Goal: Check status: Check status

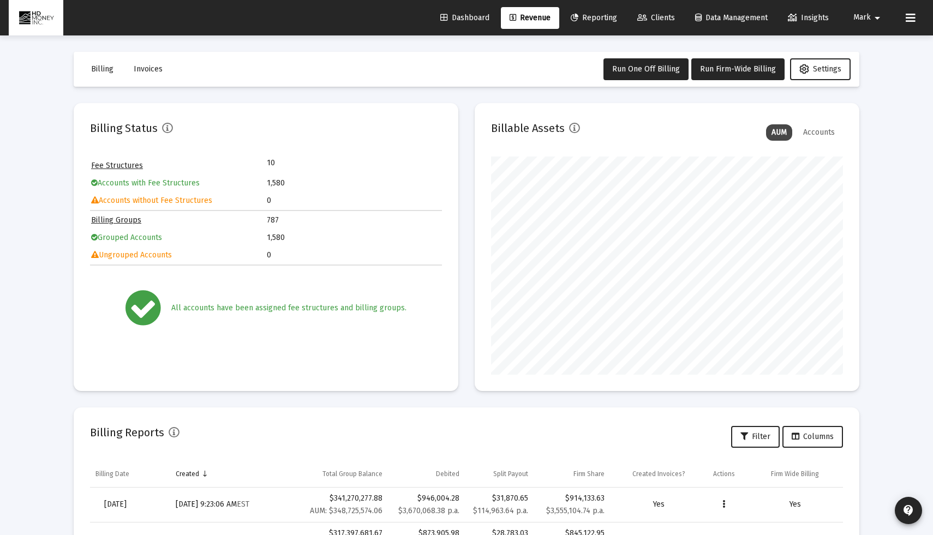
scroll to position [218, 352]
click at [143, 63] on button "Invoices" at bounding box center [148, 69] width 46 height 22
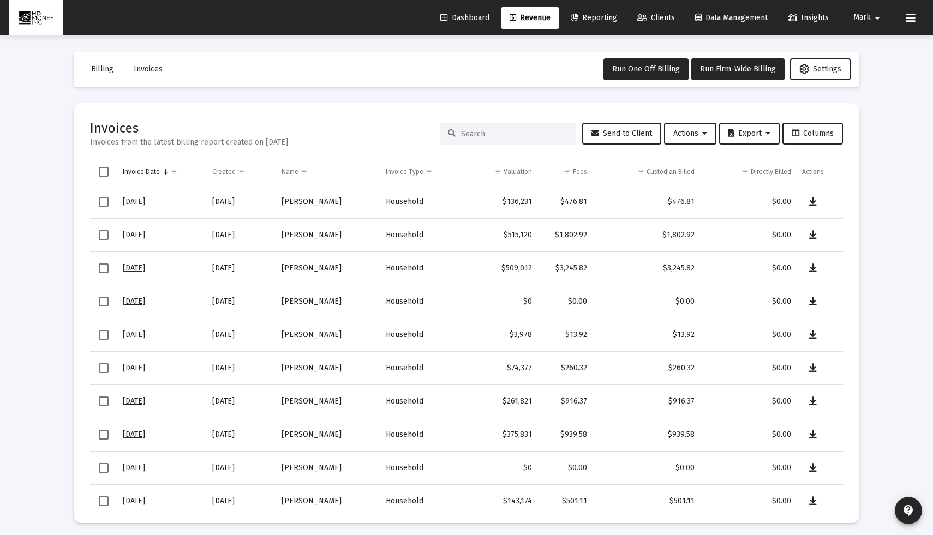
click at [510, 133] on input at bounding box center [514, 133] width 107 height 9
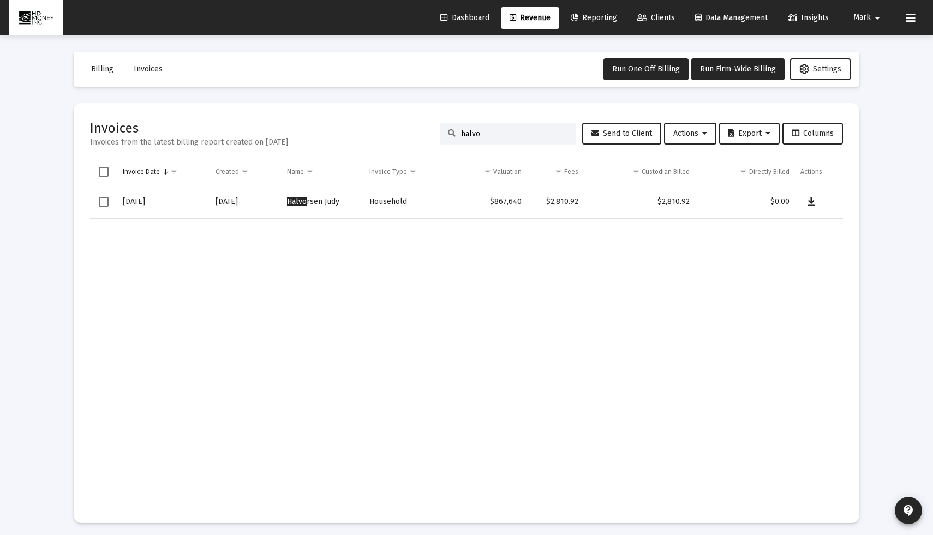
type input "halvo"
click at [812, 203] on icon "Data grid" at bounding box center [811, 201] width 8 height 13
click at [106, 67] on span "Billing" at bounding box center [102, 68] width 22 height 9
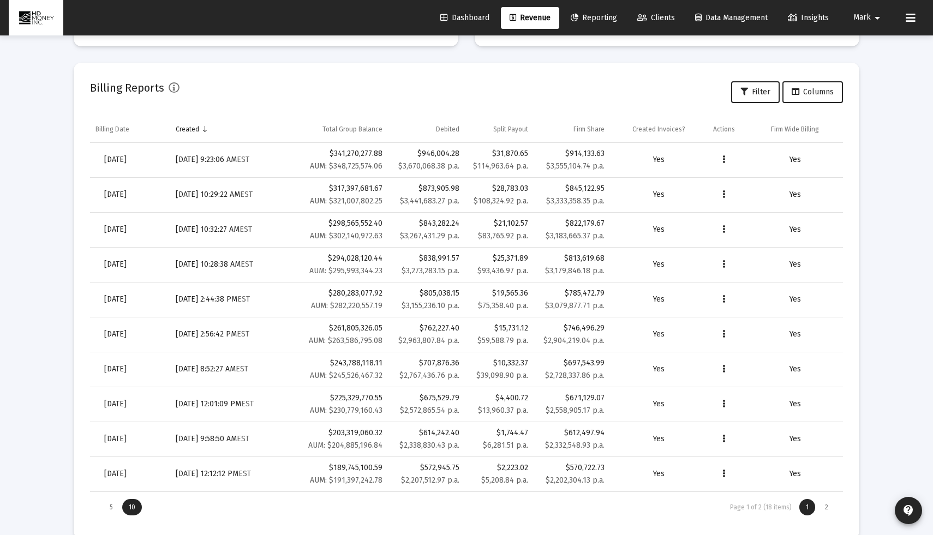
scroll to position [335, 0]
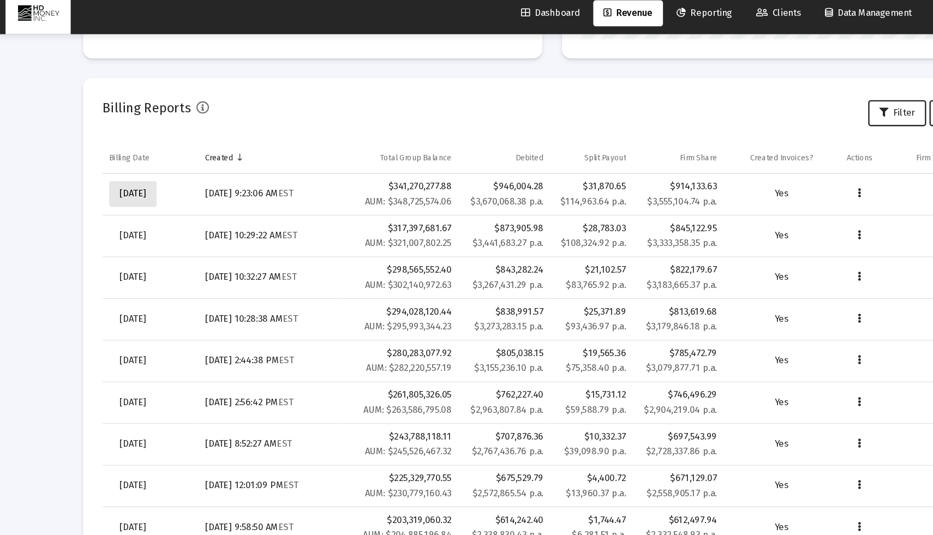
click at [127, 166] on span "[DATE]" at bounding box center [115, 168] width 22 height 9
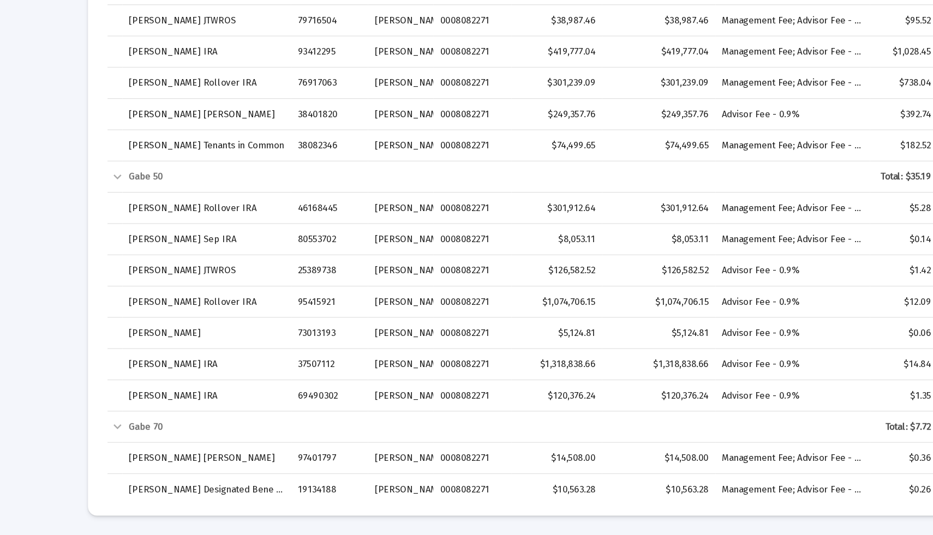
scroll to position [1139, 4]
